Goal: Find specific page/section: Find specific page/section

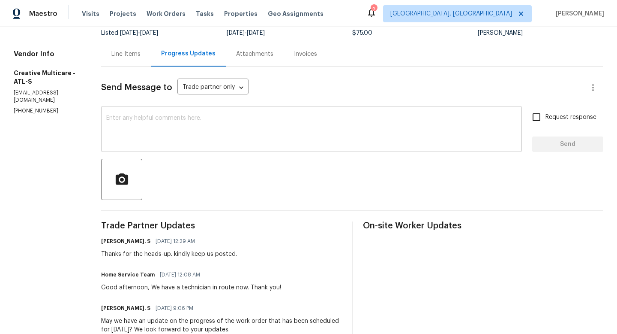
scroll to position [73, 0]
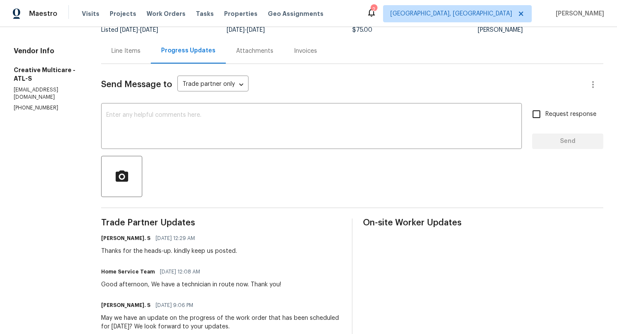
click at [141, 47] on div "Line Items" at bounding box center [125, 51] width 29 height 9
